Goal: Transaction & Acquisition: Subscribe to service/newsletter

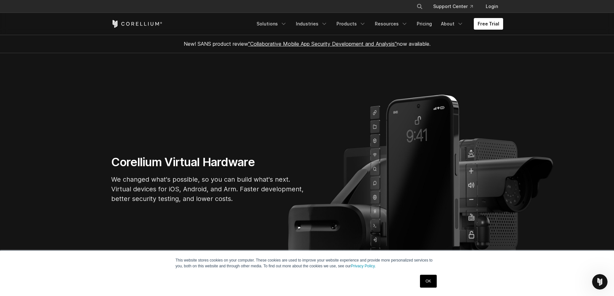
click at [567, 154] on section "Corellium Virtual Hardware We changed what's possible, so you can build what's …" at bounding box center [307, 182] width 614 height 258
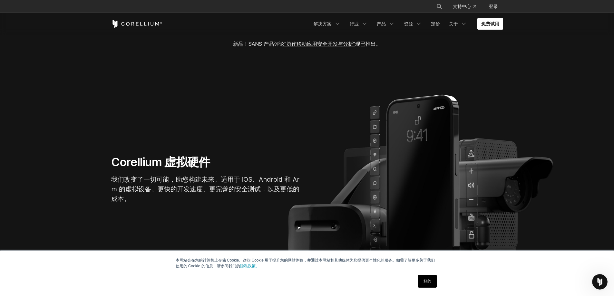
click at [491, 23] on font "免费试用" at bounding box center [490, 23] width 18 height 5
